Goal: Transaction & Acquisition: Purchase product/service

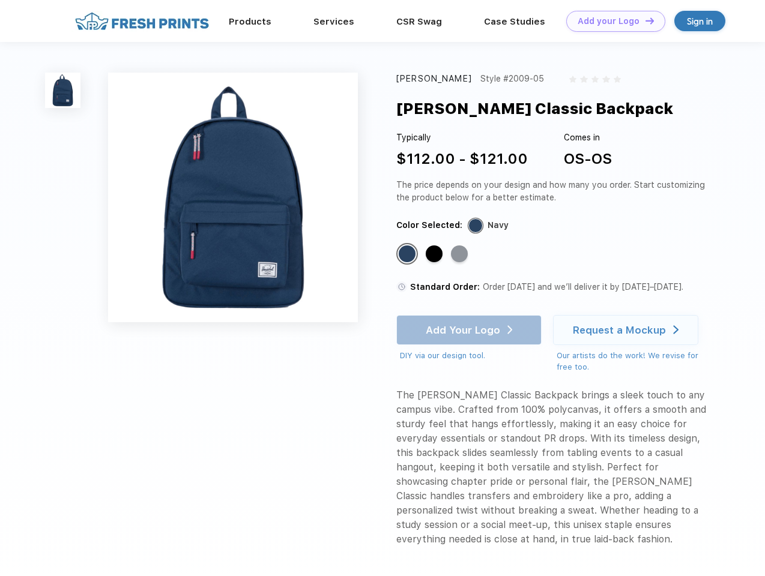
click at [611, 21] on link "Add your Logo Design Tool" at bounding box center [615, 21] width 99 height 21
click at [0, 0] on div "Design Tool" at bounding box center [0, 0] width 0 height 0
click at [644, 20] on link "Add your Logo Design Tool" at bounding box center [615, 21] width 99 height 21
click at [63, 90] on img at bounding box center [62, 90] width 35 height 35
click at [408, 255] on div "Standard Color" at bounding box center [407, 254] width 17 height 17
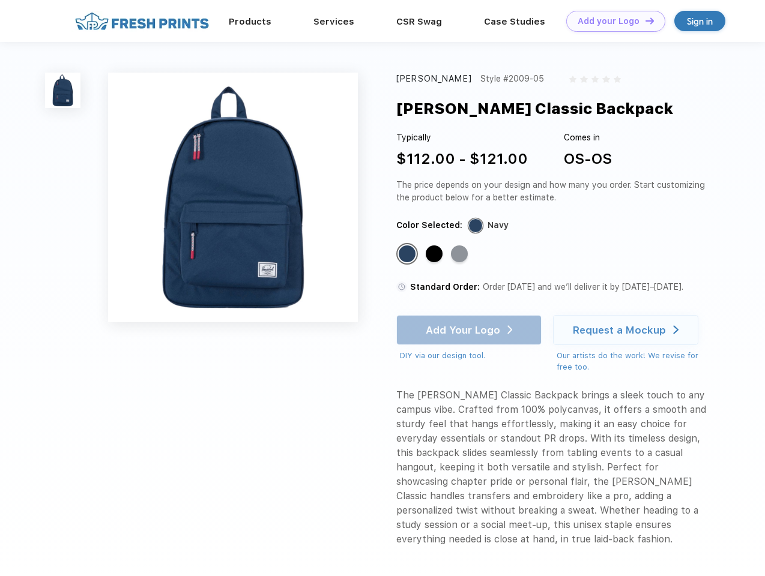
click at [435, 255] on div "Standard Color" at bounding box center [434, 254] width 17 height 17
click at [461, 255] on div "Standard Color" at bounding box center [459, 254] width 17 height 17
click at [470, 330] on div "Add Your Logo DIY via our design tool. Ah shoot! This product isn't up in our d…" at bounding box center [468, 338] width 145 height 47
click at [627, 330] on div "Request a Mockup" at bounding box center [619, 330] width 93 height 12
